Goal: Task Accomplishment & Management: Manage account settings

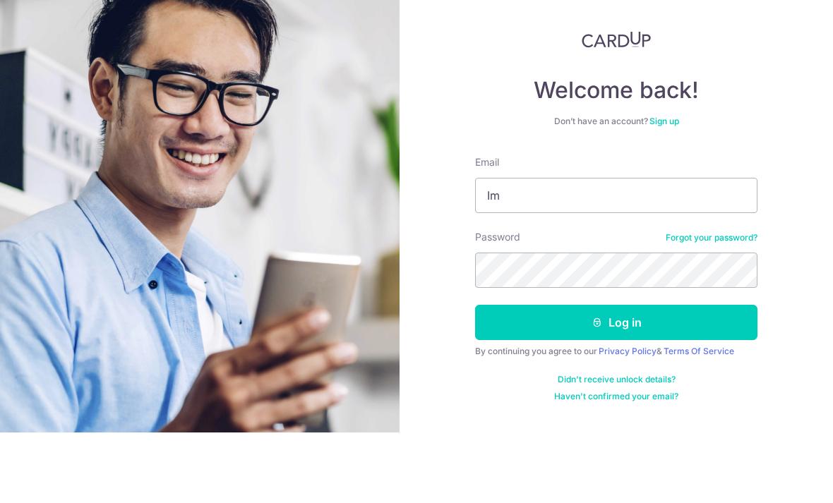
type input "I"
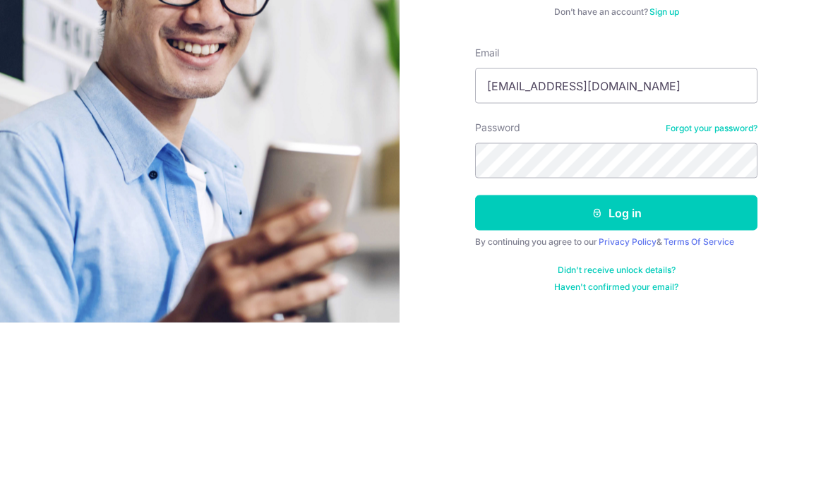
type input "[EMAIL_ADDRESS][DOMAIN_NAME]"
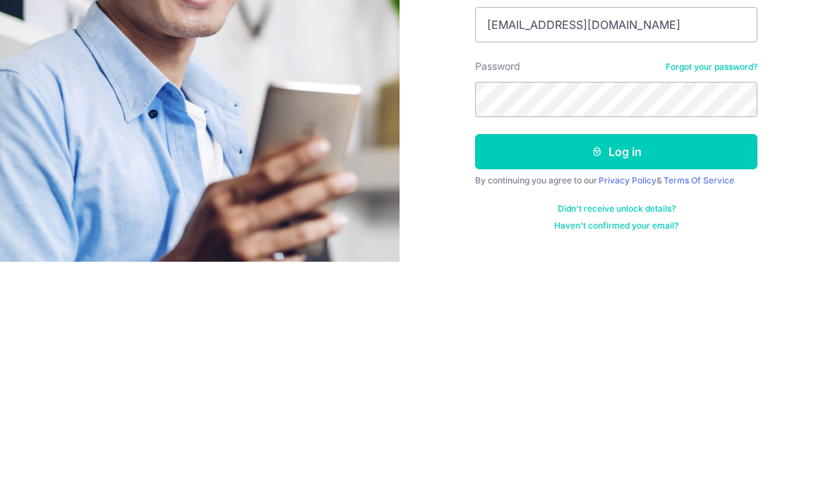
click at [633, 376] on button "Log in" at bounding box center [616, 393] width 282 height 35
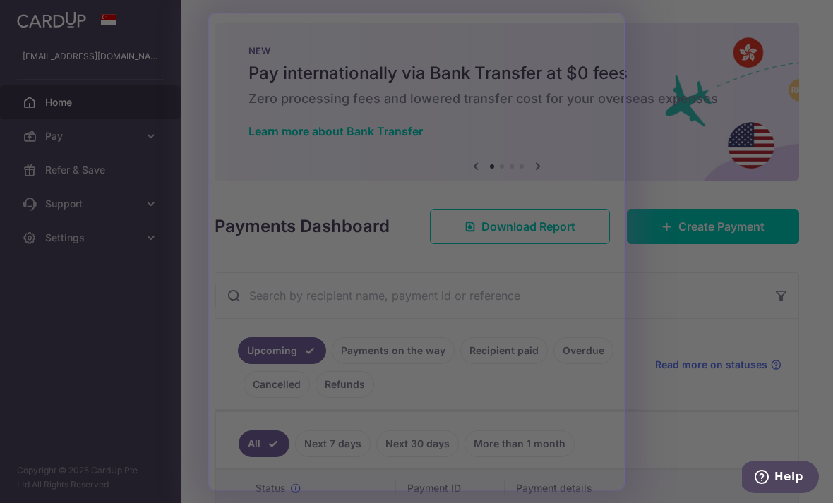
click at [700, 44] on div at bounding box center [421, 254] width 842 height 508
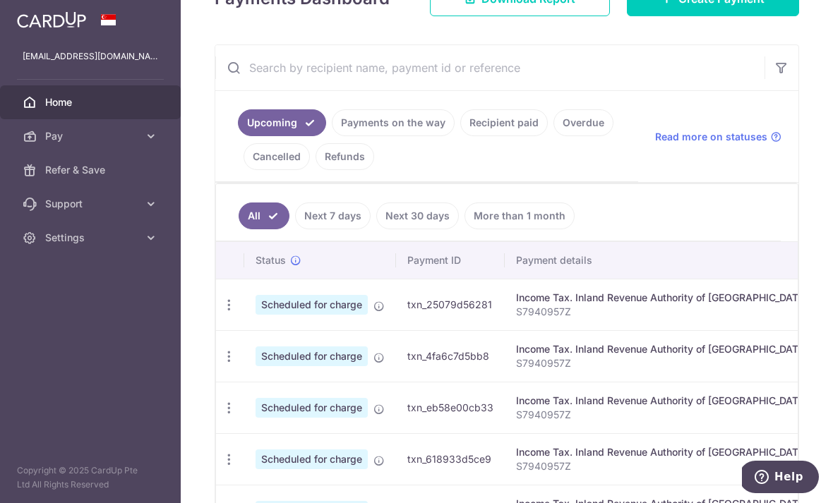
click at [222, 313] on icon "button" at bounding box center [229, 305] width 15 height 15
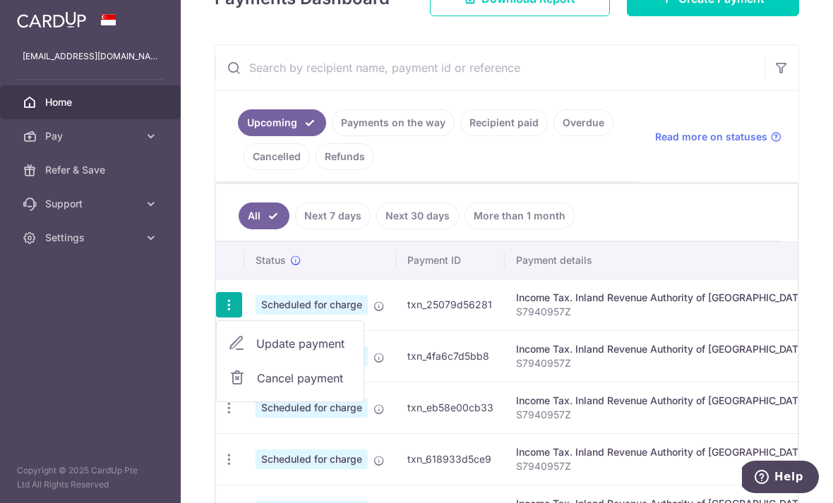
click at [257, 387] on span "Cancel payment" at bounding box center [304, 378] width 95 height 17
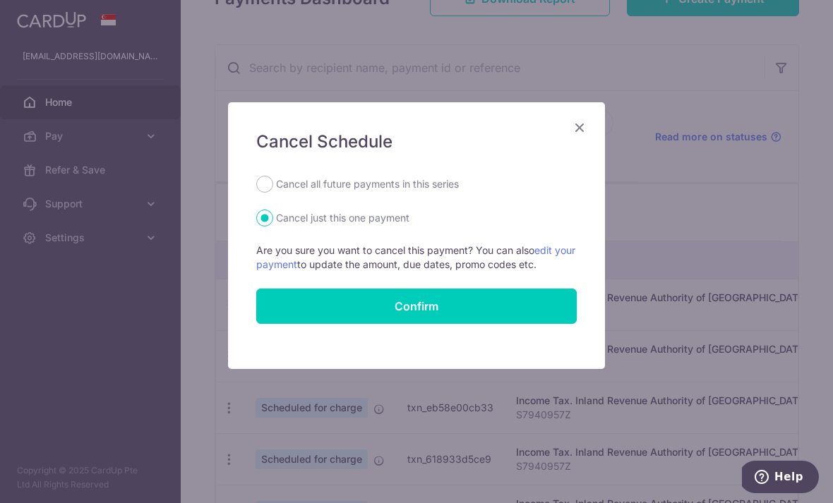
click at [432, 309] on input "Confirm" at bounding box center [416, 306] width 321 height 35
